Goal: Find specific fact: Find contact information

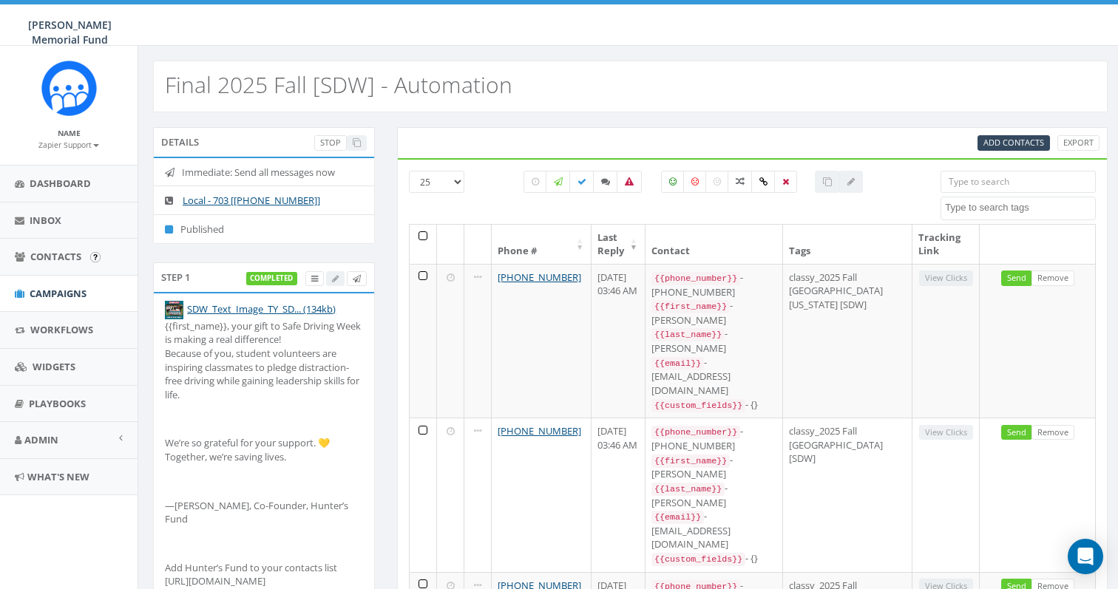
select select
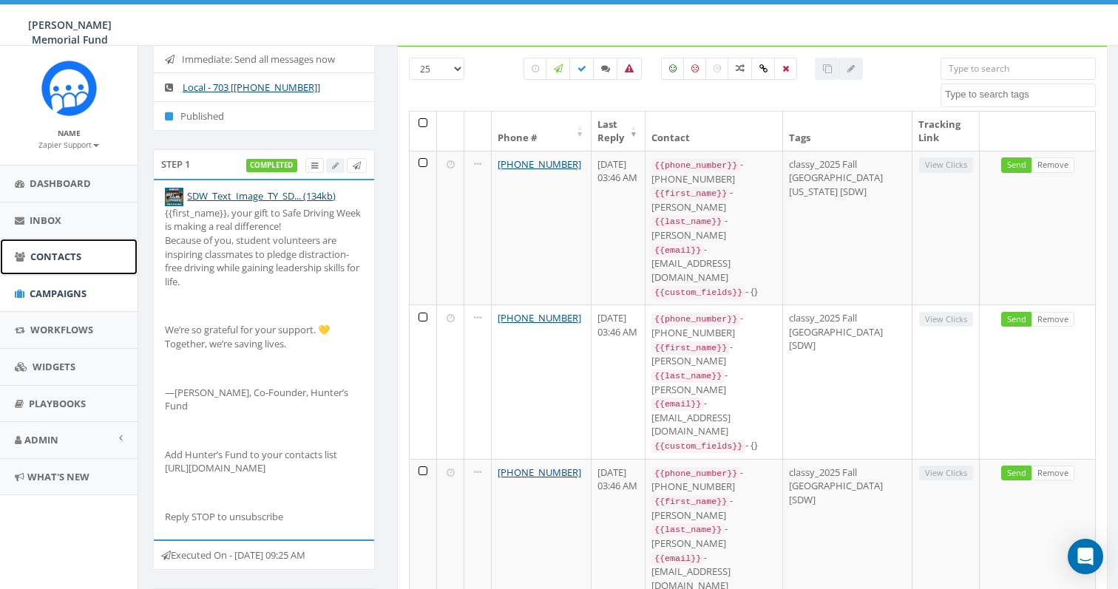
click at [47, 257] on span "Contacts" at bounding box center [55, 256] width 51 height 13
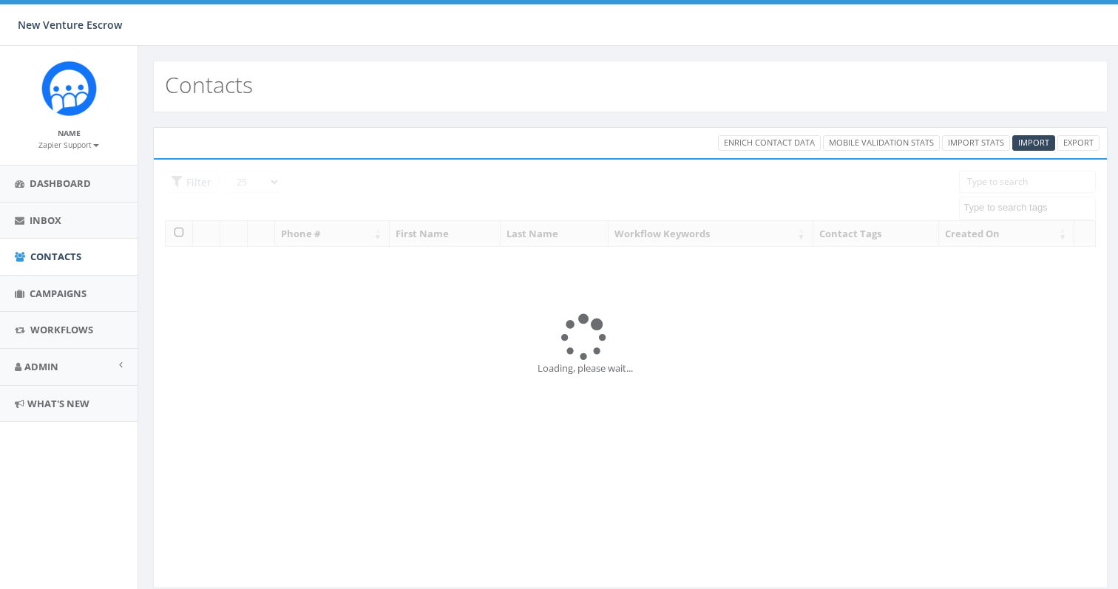
select select
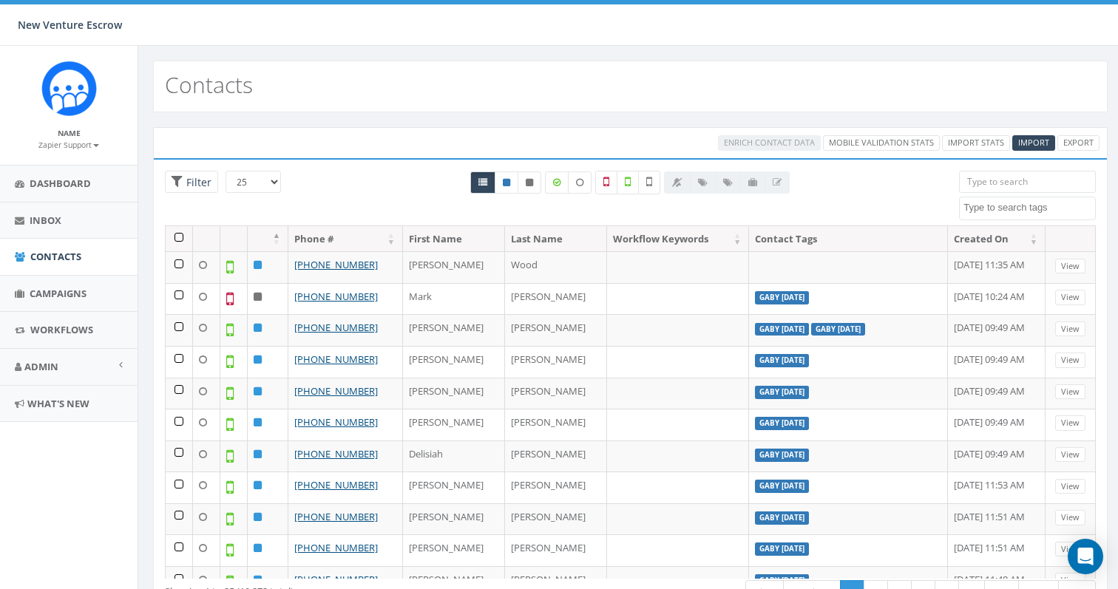
click at [974, 174] on input "search" at bounding box center [1027, 182] width 137 height 22
paste input "(858) 663-2263"
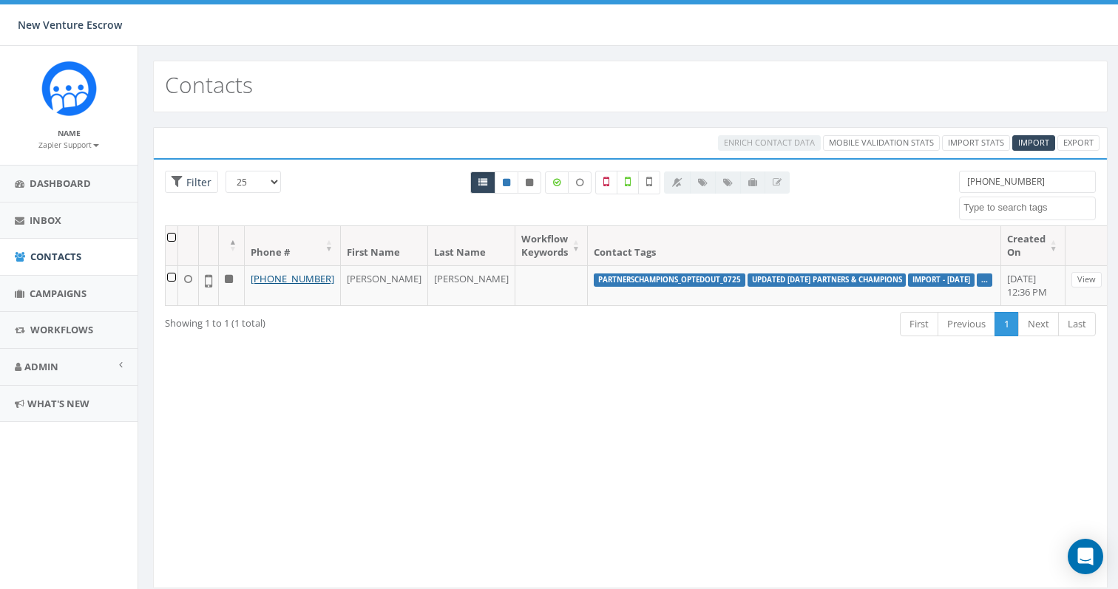
type input "(858) 663-2263"
drag, startPoint x: 1039, startPoint y: 186, endPoint x: 846, endPoint y: 180, distance: 193.0
click at [846, 180] on div "25 50 100 Filter All 0 contact(s) on current page All 10272 contact(s) filtered…" at bounding box center [630, 198] width 953 height 55
click at [529, 181] on icon at bounding box center [529, 182] width 7 height 9
radio input "true"
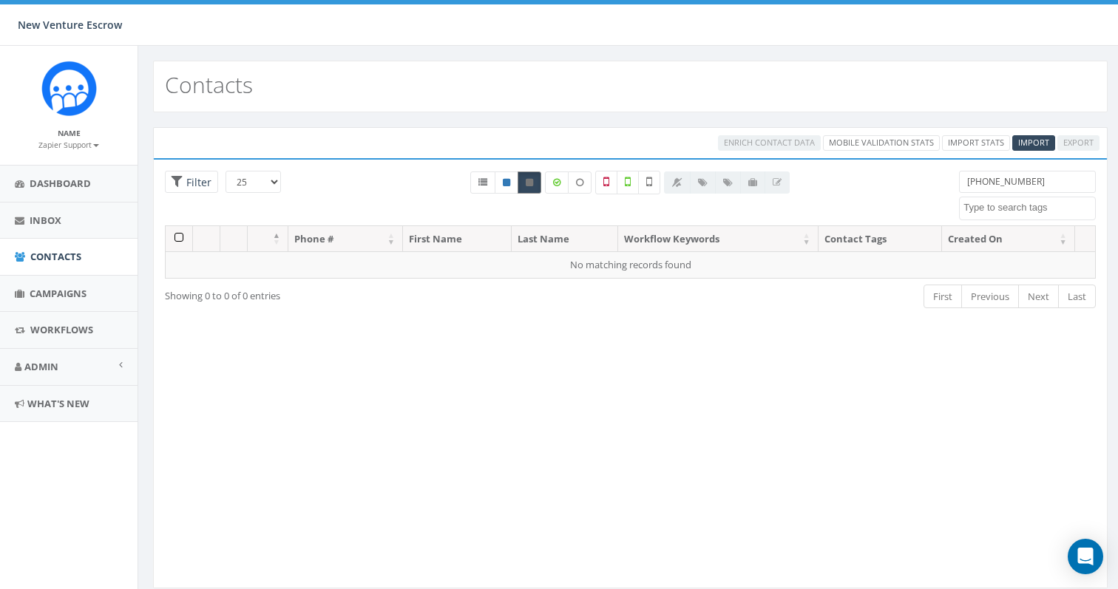
click at [529, 181] on icon at bounding box center [529, 182] width 7 height 9
drag, startPoint x: 1039, startPoint y: 178, endPoint x: 778, endPoint y: 166, distance: 262.0
click at [778, 166] on div "Loading the filters, please wait!! Phone Number is is not First Name is is not …" at bounding box center [630, 373] width 954 height 430
click at [533, 186] on icon at bounding box center [529, 182] width 7 height 9
click at [510, 186] on icon at bounding box center [506, 182] width 7 height 9
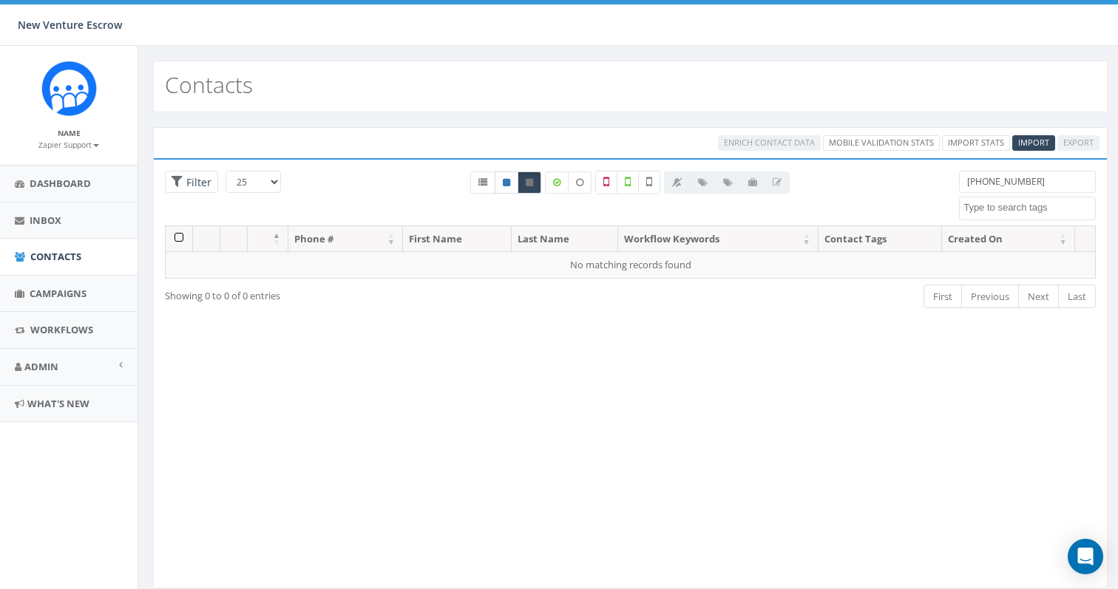
radio input "true"
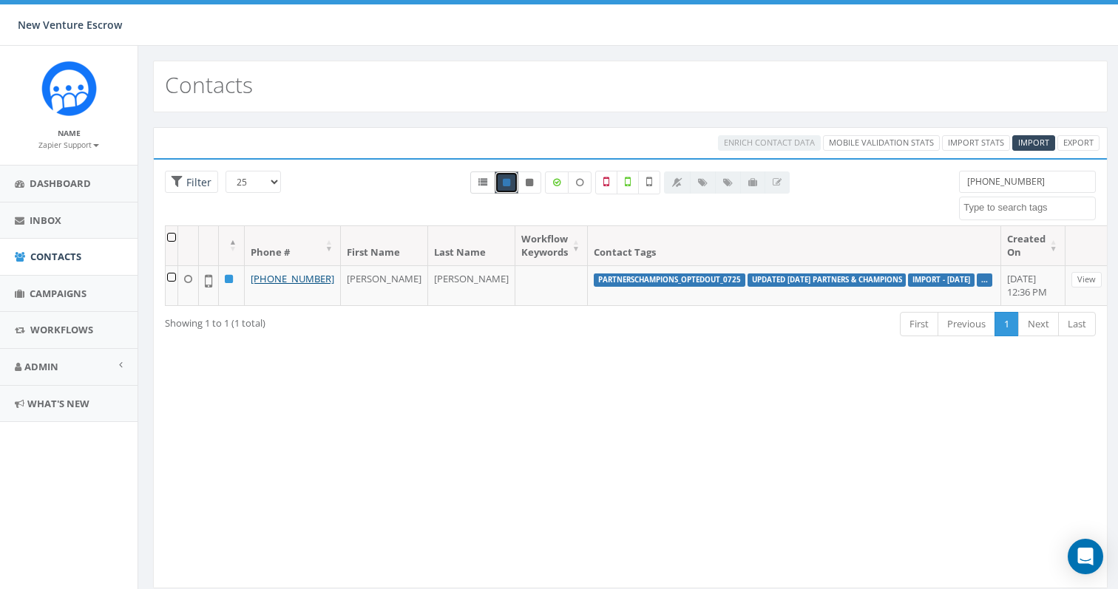
click at [485, 185] on icon at bounding box center [482, 182] width 9 height 9
radio input "true"
drag, startPoint x: 1043, startPoint y: 179, endPoint x: 904, endPoint y: 174, distance: 139.1
click at [905, 174] on div "25 50 100 Filter All 0 contact(s) on current page All 1 contact(s) filtered (85…" at bounding box center [630, 198] width 953 height 55
paste input "951.795.0495"
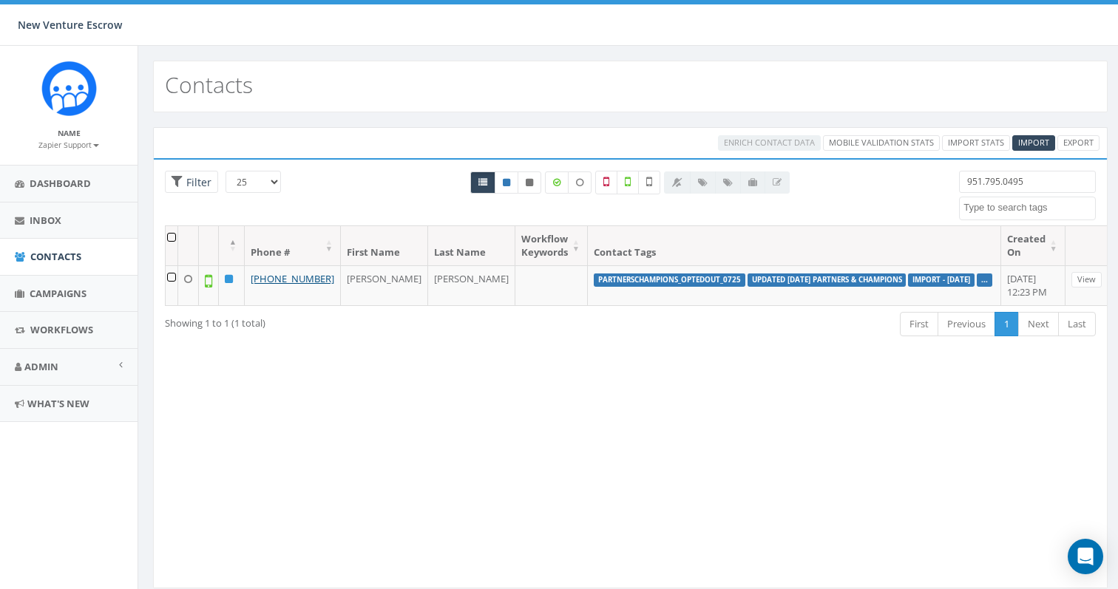
drag, startPoint x: 1039, startPoint y: 183, endPoint x: 839, endPoint y: 180, distance: 199.6
click at [839, 180] on div "25 50 100 Filter All 0 contact(s) on current page All 1 contact(s) filtered 951…" at bounding box center [630, 198] width 953 height 55
paste input "(949) 287-1639"
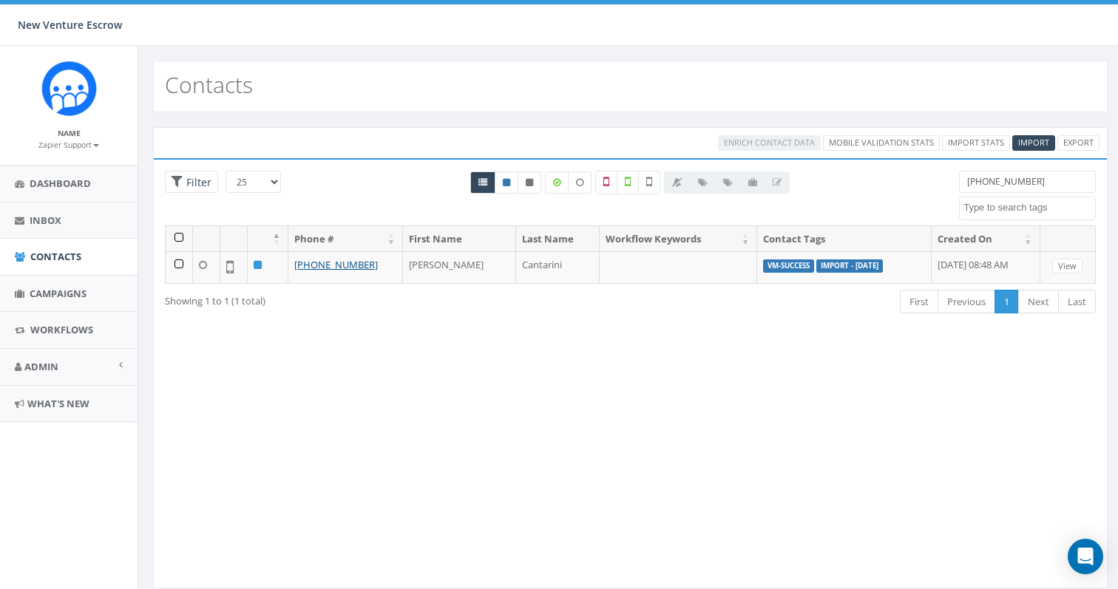
type input "(949) 287-1639"
